Goal: Contribute content: Contribute content

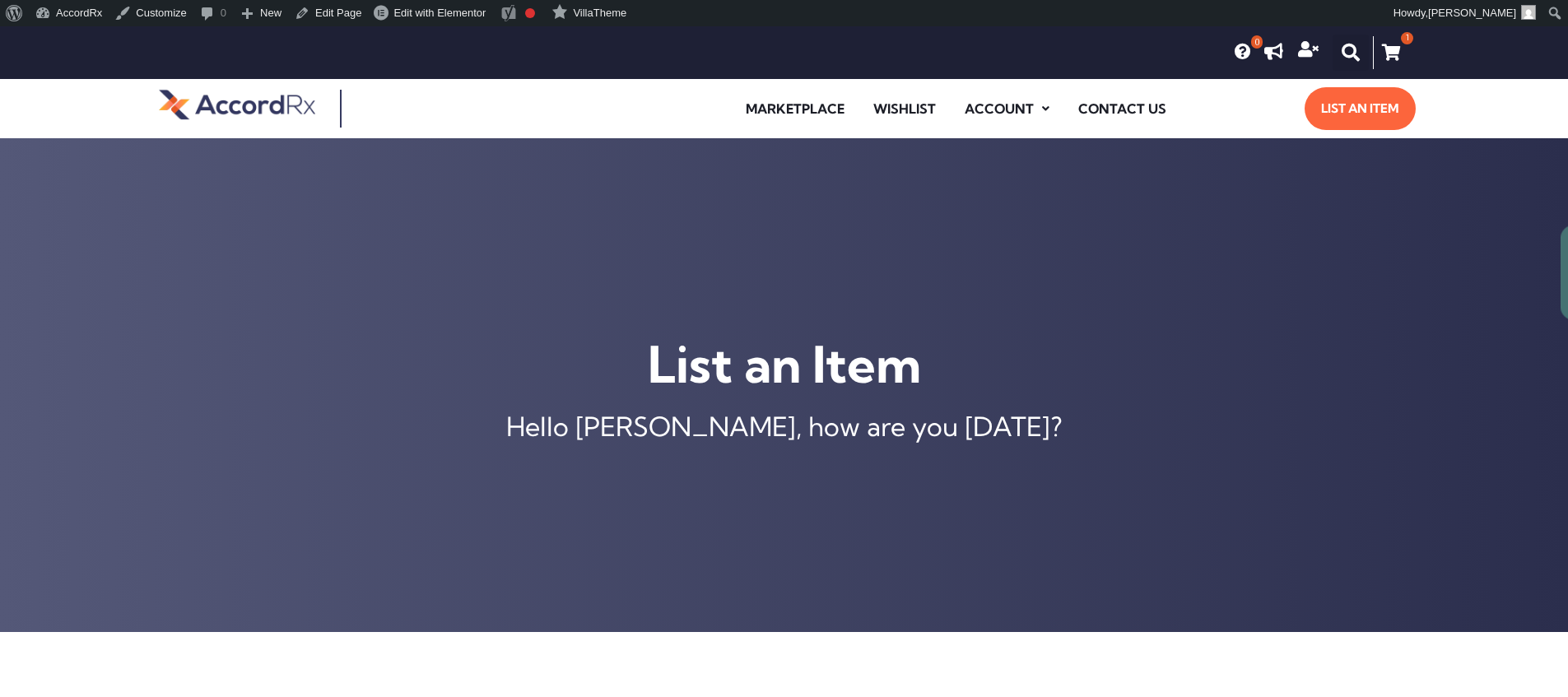
scroll to position [632, 0]
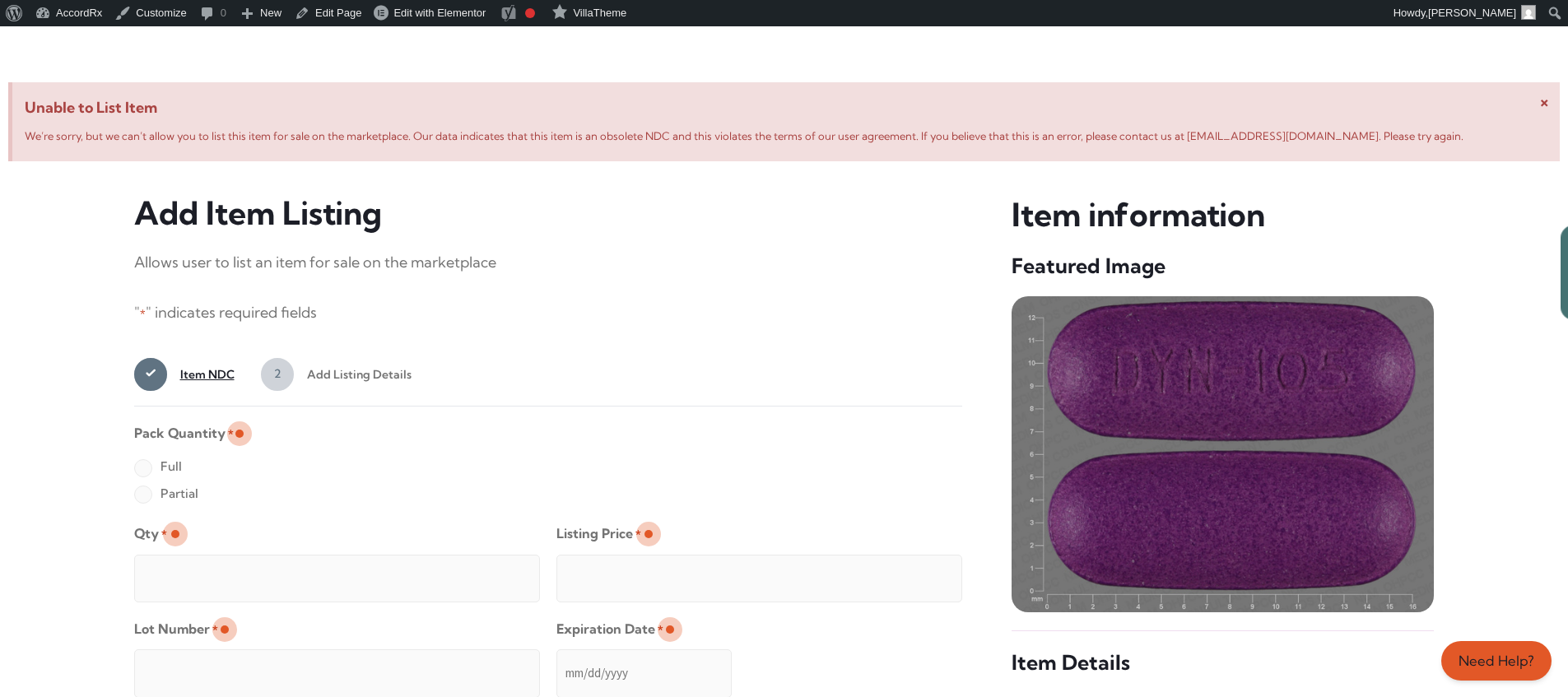
click at [142, 469] on label "Full" at bounding box center [158, 467] width 48 height 27
click at [0, 0] on input "Full" at bounding box center [0, 0] width 0 height 0
click at [195, 560] on input "Qty *" at bounding box center [337, 578] width 406 height 48
type input "2"
click at [916, 574] on input "Listing Price *" at bounding box center [759, 578] width 406 height 48
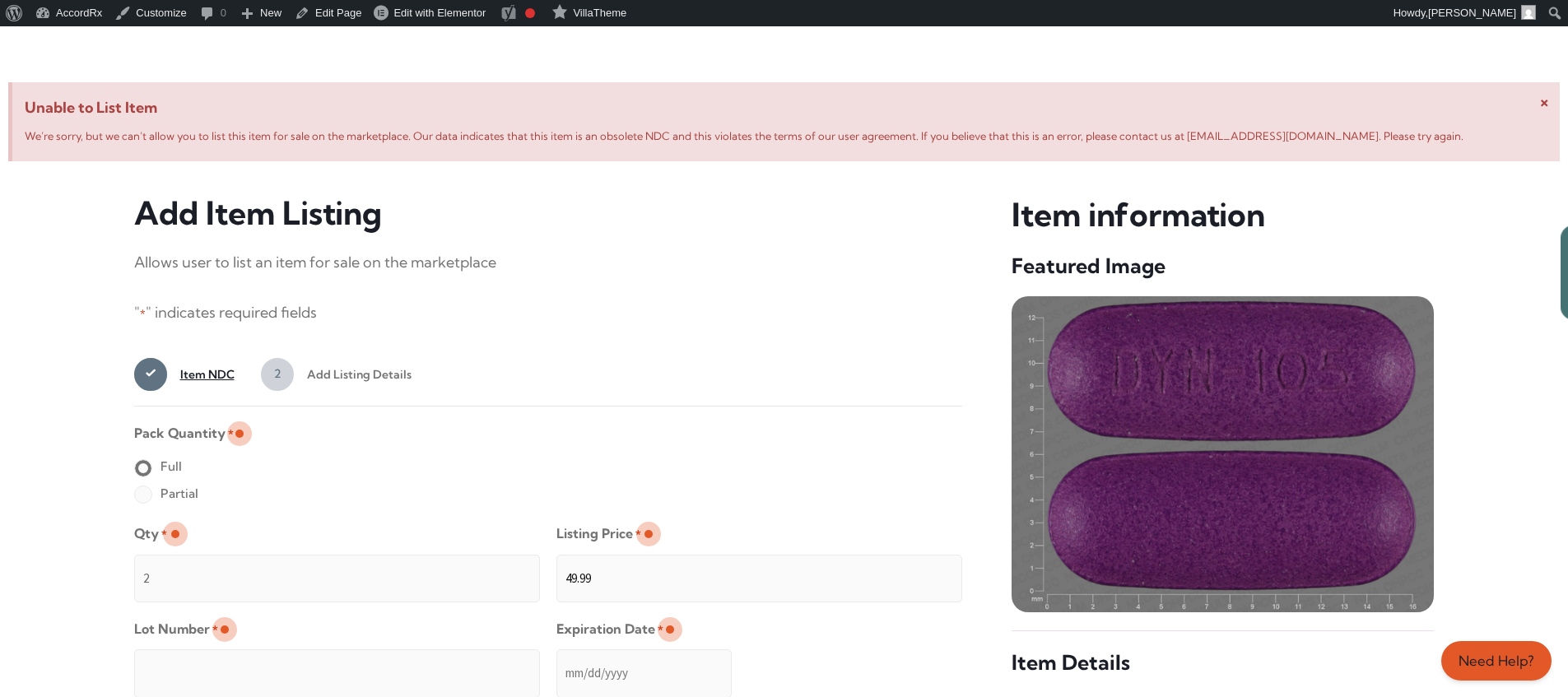
type input "49.99"
click at [444, 662] on input "Lot Number *" at bounding box center [337, 673] width 406 height 48
type input "TEST23456"
click at [557, 657] on input "Expiration Date *" at bounding box center [644, 673] width 175 height 48
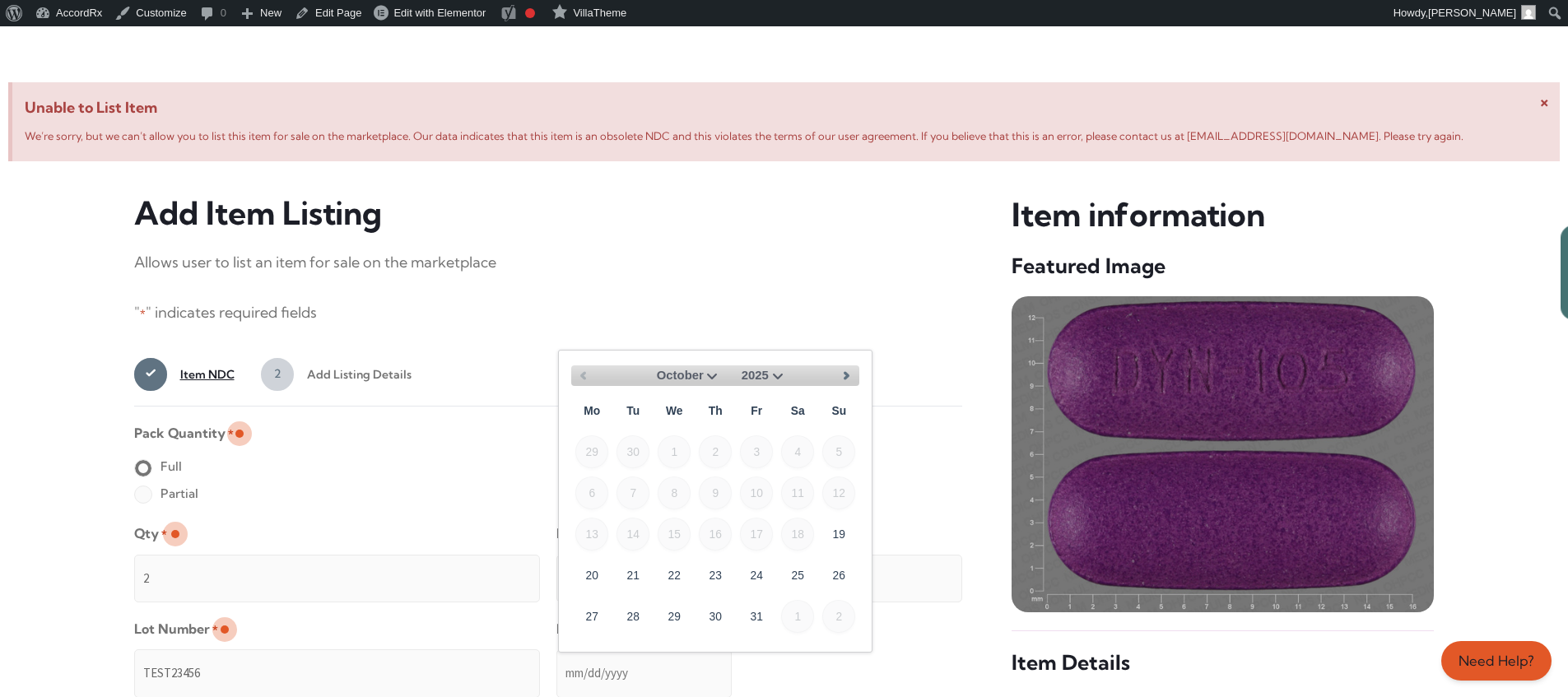
click at [710, 373] on select "October November December" at bounding box center [683, 375] width 78 height 20
click at [846, 609] on link "30" at bounding box center [838, 615] width 33 height 33
type input "[DATE]"
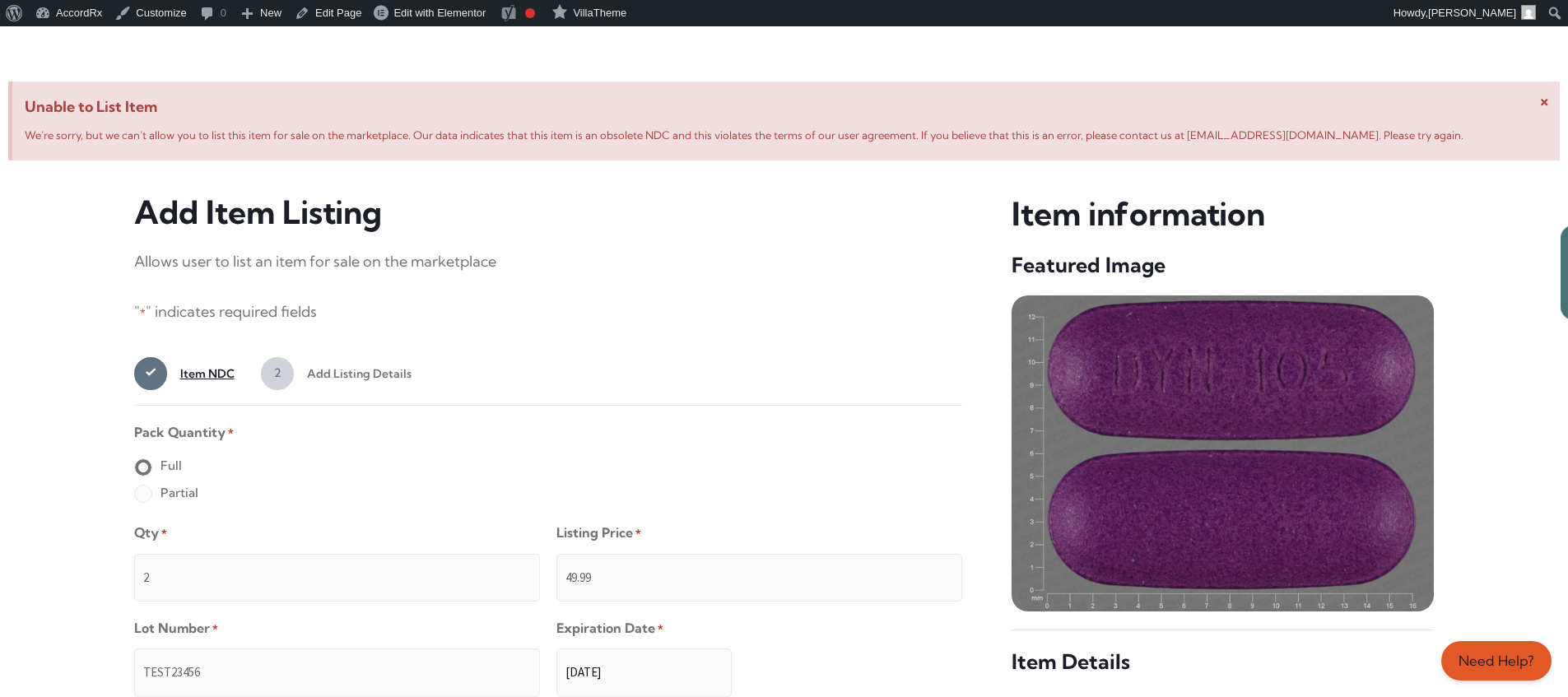
scroll to position [1314, 0]
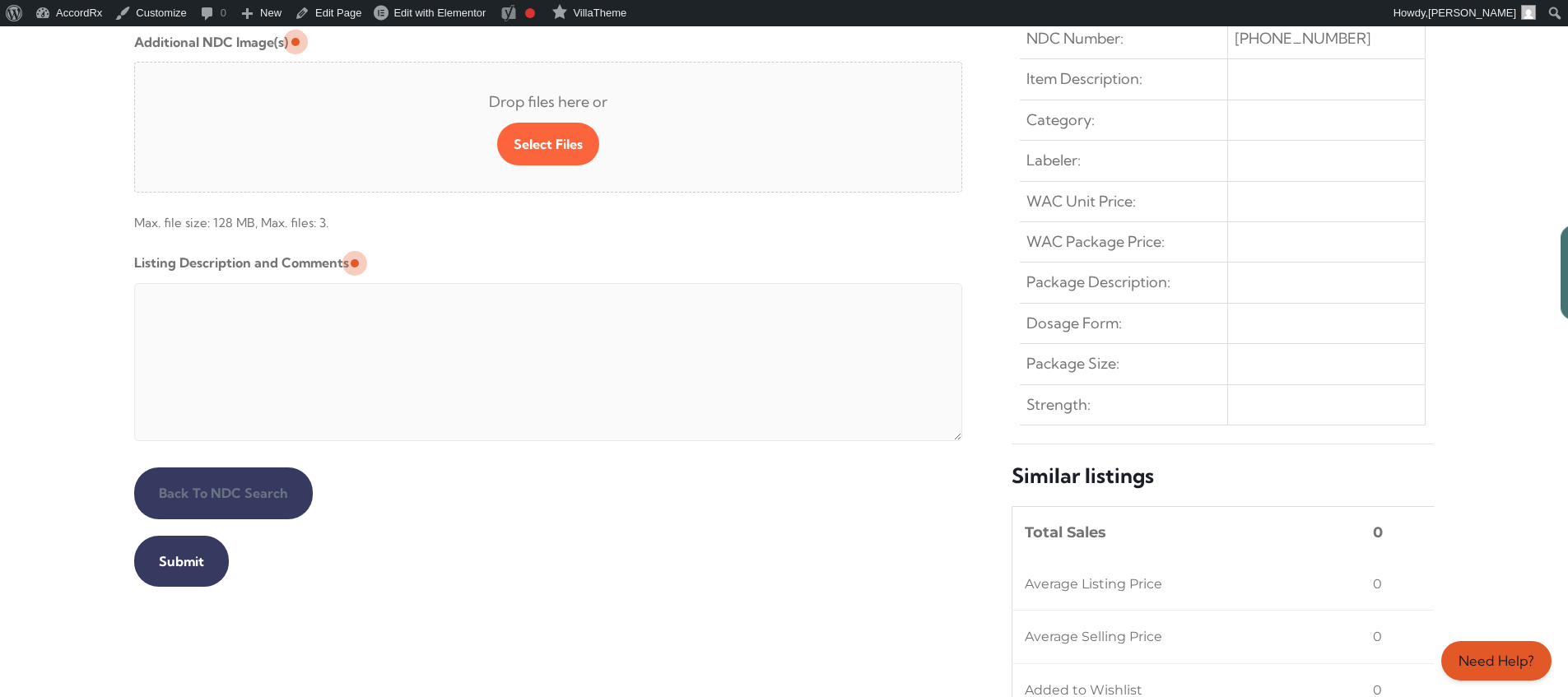
click at [532, 287] on textarea "Listing Description and Comments" at bounding box center [548, 362] width 829 height 158
type textarea "Automated Testing - list comment from [MEDICAL_DATA][DOMAIN_NAME]"
click at [179, 562] on input "Submit" at bounding box center [181, 562] width 95 height 51
